Goal: Task Accomplishment & Management: Manage account settings

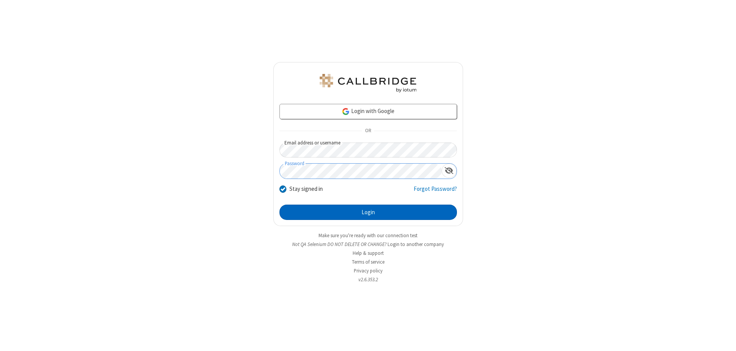
click at [368, 212] on button "Login" at bounding box center [369, 212] width 178 height 15
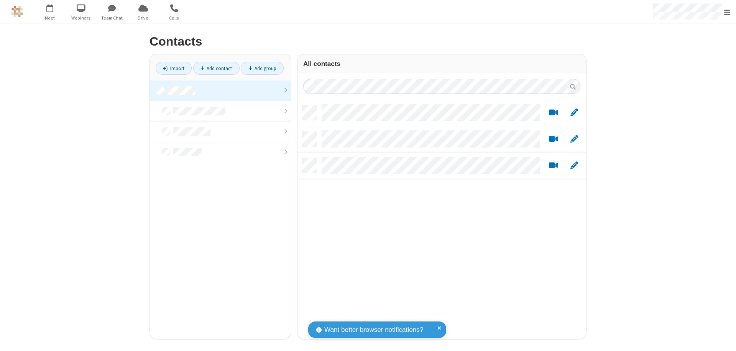
scroll to position [234, 283]
click at [220, 90] on link at bounding box center [220, 91] width 141 height 21
click at [262, 68] on link "Add group" at bounding box center [262, 68] width 43 height 13
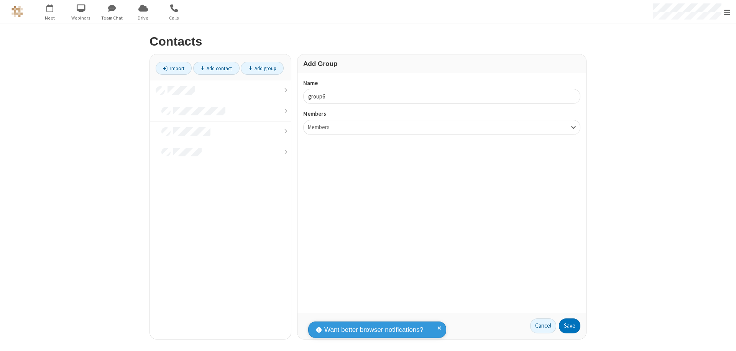
type input "group6"
click at [570, 326] on button "Save" at bounding box center [569, 326] width 21 height 15
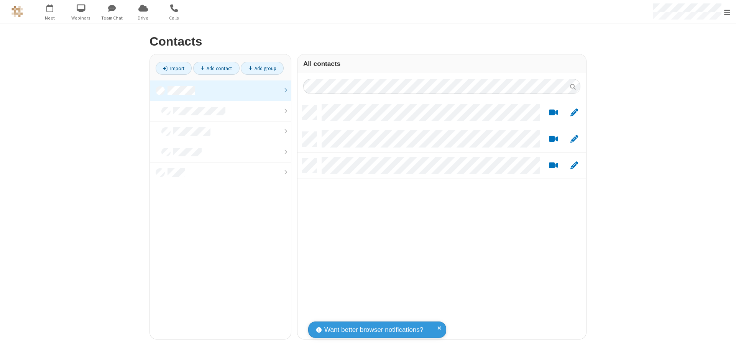
scroll to position [234, 283]
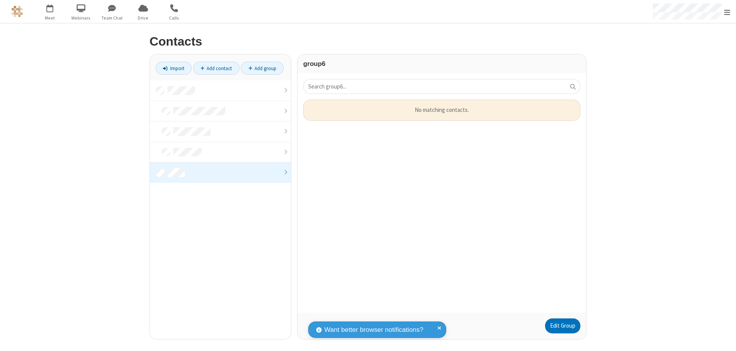
scroll to position [207, 283]
click at [562, 326] on link "Edit Group" at bounding box center [562, 326] width 35 height 15
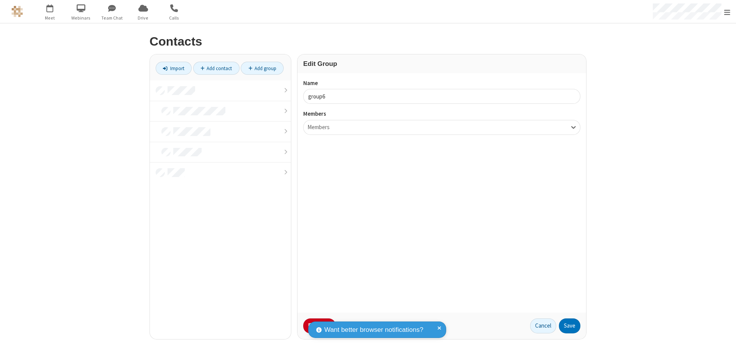
click at [0, 0] on button "No Thanks" at bounding box center [0, 0] width 0 height 0
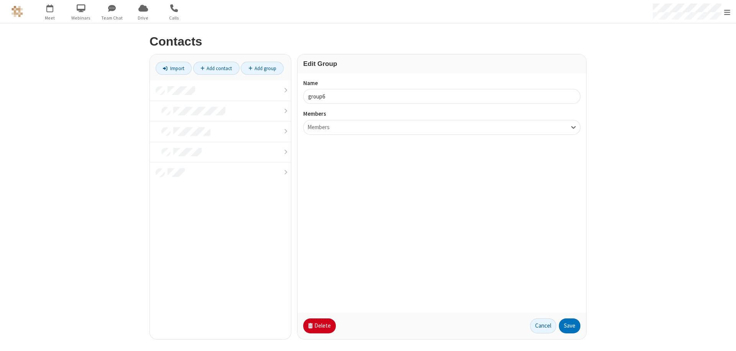
click at [319, 326] on button "Delete" at bounding box center [319, 326] width 33 height 15
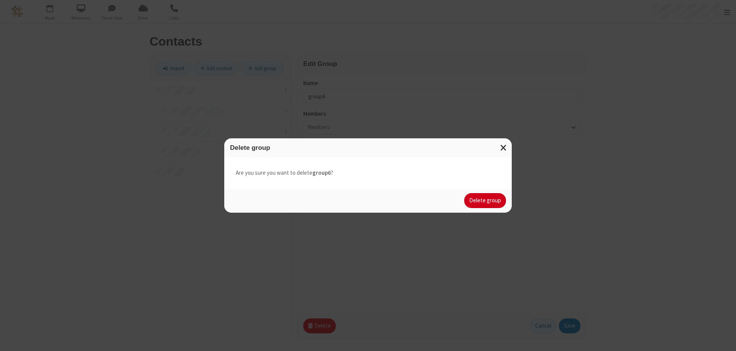
click at [485, 201] on button "Delete group" at bounding box center [485, 200] width 42 height 15
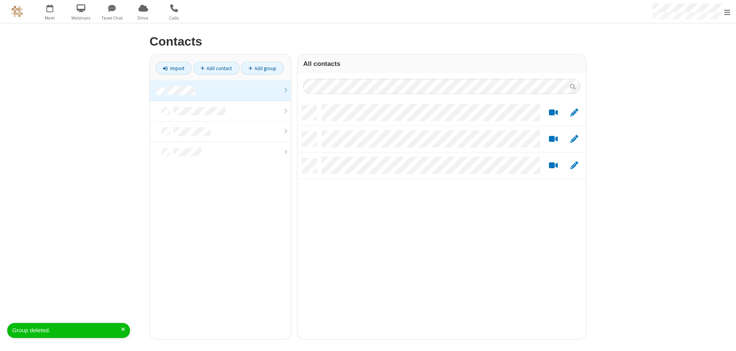
scroll to position [234, 283]
